Goal: Transaction & Acquisition: Subscribe to service/newsletter

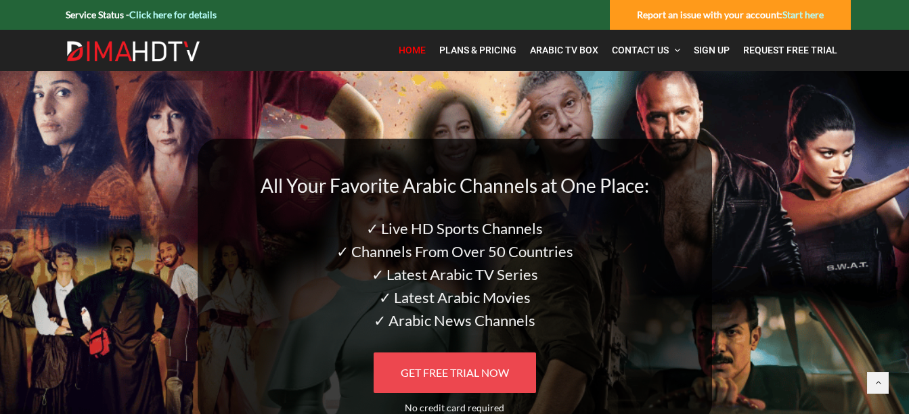
click at [508, 363] on link "GET FREE TRIAL NOW" at bounding box center [455, 373] width 163 height 41
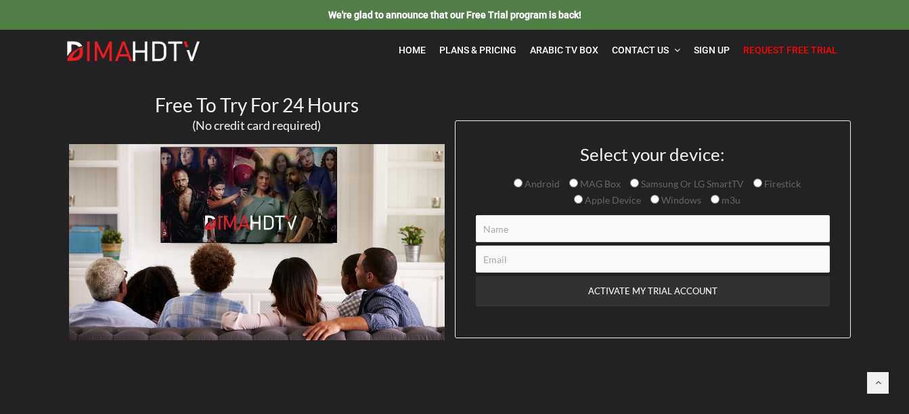
click at [639, 184] on span "Samsung Or LG SmartTV" at bounding box center [691, 184] width 105 height 12
click at [639, 184] on input "Samsung Or LG SmartTV" at bounding box center [634, 183] width 9 height 9
radio input "true"
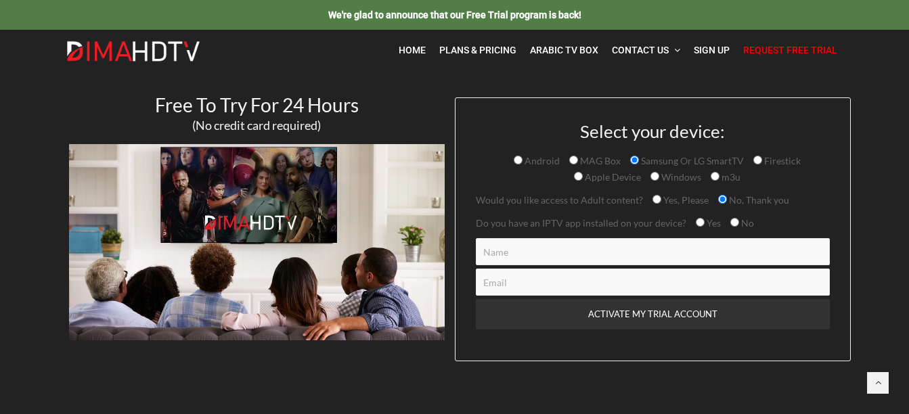
click at [696, 224] on input "Yes" at bounding box center [700, 222] width 9 height 9
radio input "true"
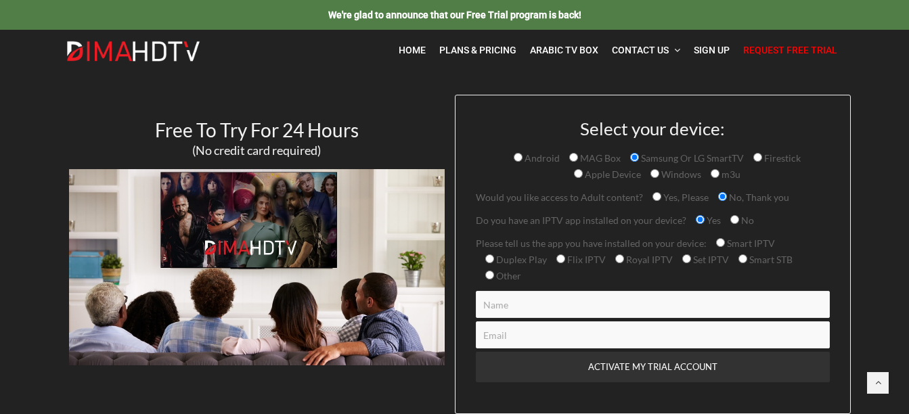
click at [656, 198] on input "Yes, Please" at bounding box center [657, 196] width 9 height 9
radio input "true"
click at [739, 258] on input "Smart STB" at bounding box center [743, 259] width 9 height 9
radio input "true"
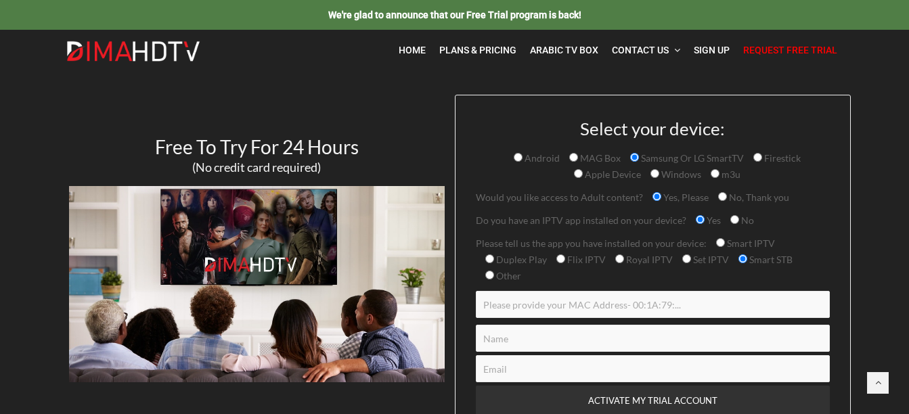
click at [602, 305] on input "Contact form" at bounding box center [653, 304] width 354 height 27
type input "Smarters pro"
click at [571, 345] on input "Contact form" at bounding box center [653, 338] width 354 height 27
type input "Linda Boran"
type input "lindaboran9@gmail.com"
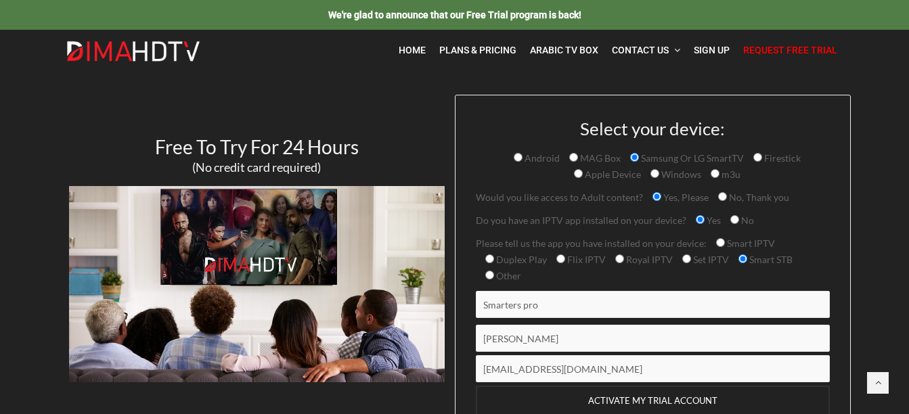
click at [673, 402] on input "ACTIVATE MY TRIAL ACCOUNT" at bounding box center [653, 401] width 354 height 30
